Goal: Navigation & Orientation: Go to known website

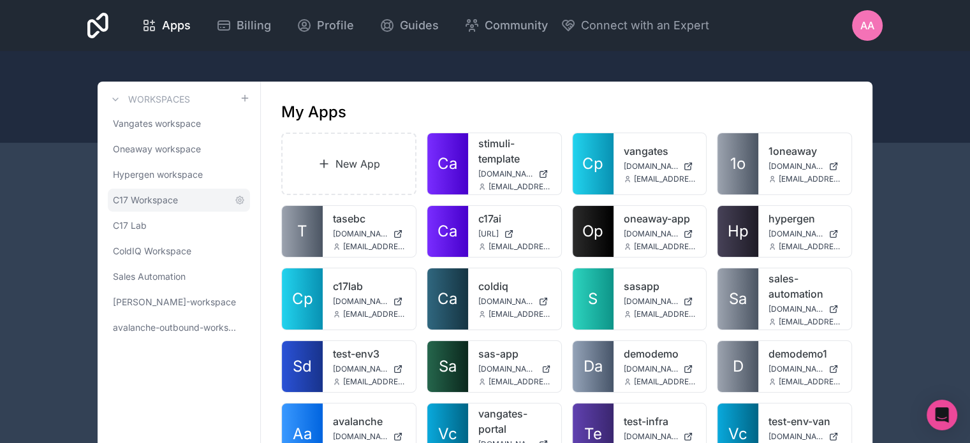
click at [148, 201] on span "C17 Workspace" at bounding box center [145, 200] width 65 height 13
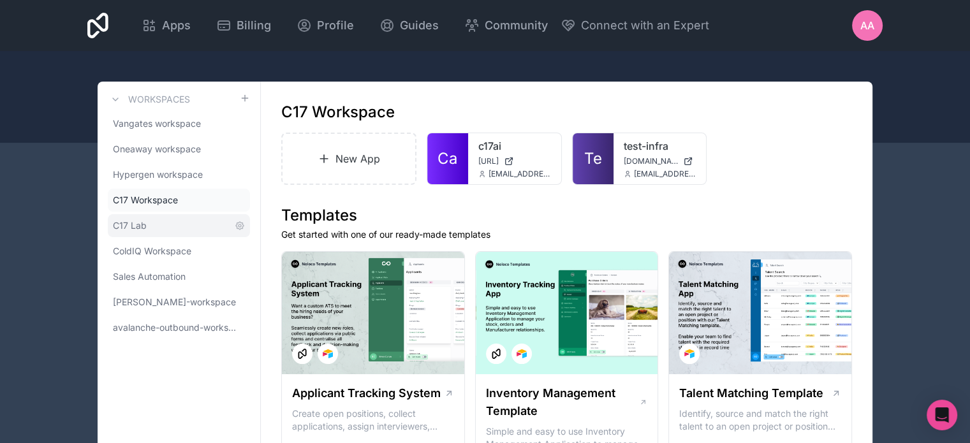
click at [179, 227] on link "C17 Lab" at bounding box center [179, 225] width 142 height 23
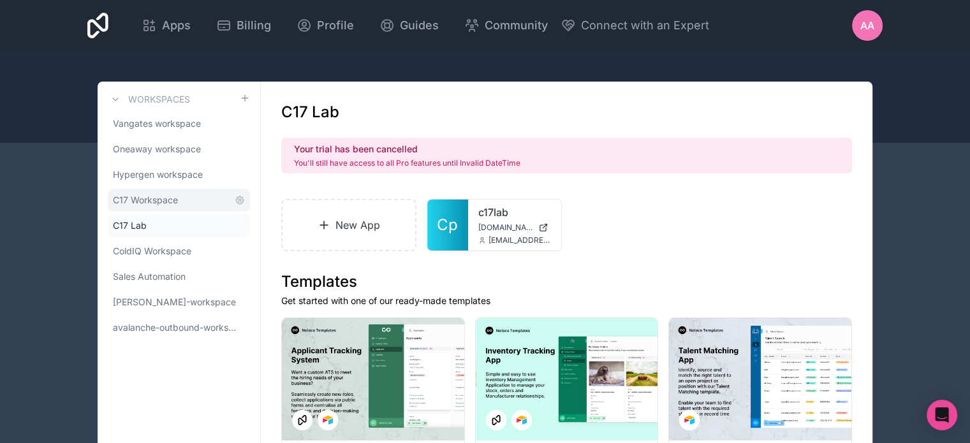
click at [174, 196] on span "C17 Workspace" at bounding box center [145, 200] width 65 height 13
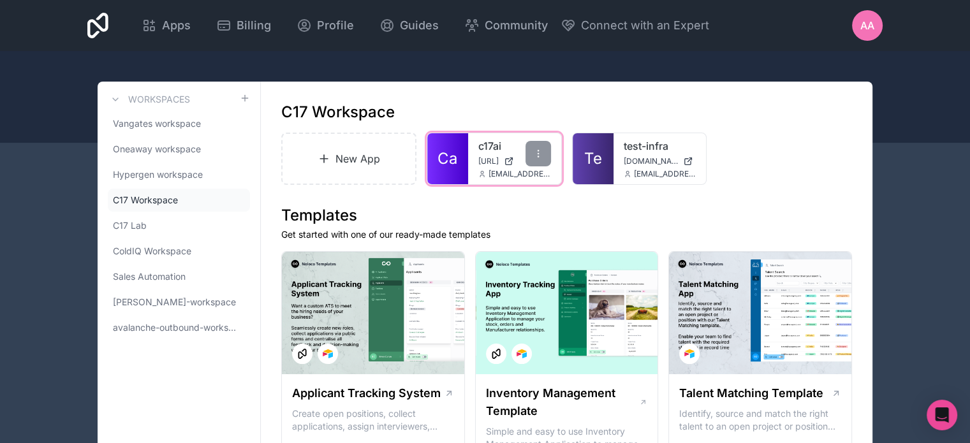
click at [485, 149] on link "c17ai" at bounding box center [515, 145] width 73 height 15
